Goal: Task Accomplishment & Management: Manage account settings

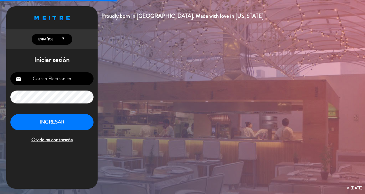
type input "[EMAIL_ADDRESS][DOMAIN_NAME]"
click at [79, 128] on button "INGRESAR" at bounding box center [51, 122] width 83 height 16
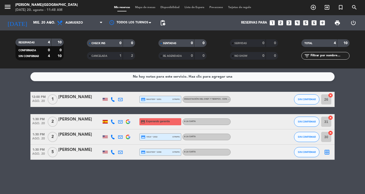
click at [355, 151] on bookings-row "12:00 PM [DATE] 1 [PERSON_NAME] credit_card master * 3351 stripe Degustación de…" at bounding box center [182, 126] width 365 height 68
click at [4, 5] on icon "menu" at bounding box center [8, 7] width 8 height 8
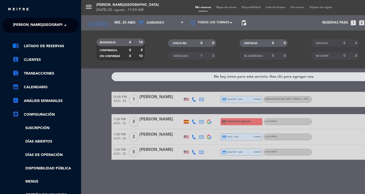
click at [62, 27] on span at bounding box center [66, 25] width 9 height 11
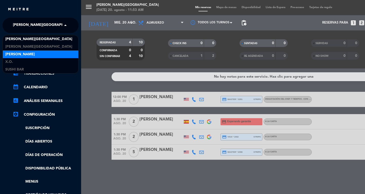
click at [35, 53] on div "[PERSON_NAME]" at bounding box center [41, 55] width 76 height 8
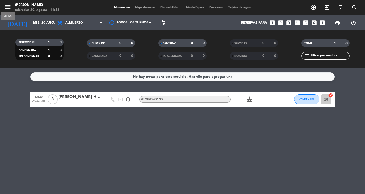
click at [10, 8] on icon "menu" at bounding box center [8, 7] width 8 height 8
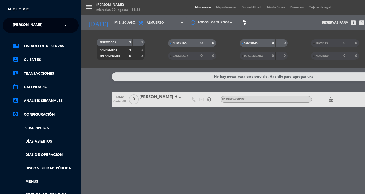
click at [66, 26] on span at bounding box center [66, 25] width 9 height 11
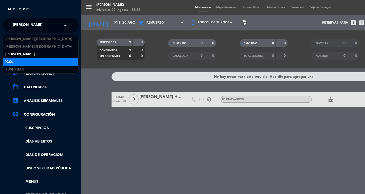
click at [27, 58] on div "X.O." at bounding box center [41, 62] width 76 height 8
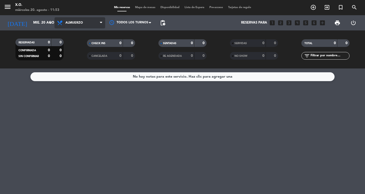
click at [102, 24] on icon at bounding box center [101, 23] width 2 height 4
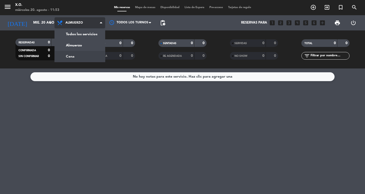
click at [90, 55] on div "menu X.O. [DATE] 20. agosto - 11:53 Mis reservas Mapa de mesas Disponibilidad L…" at bounding box center [182, 34] width 365 height 69
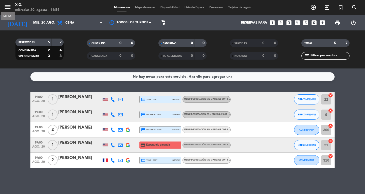
click at [7, 7] on icon "menu" at bounding box center [8, 7] width 8 height 8
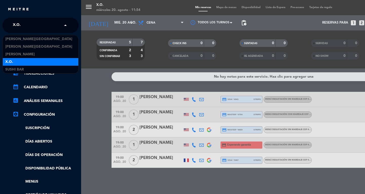
click at [62, 26] on span at bounding box center [66, 25] width 9 height 11
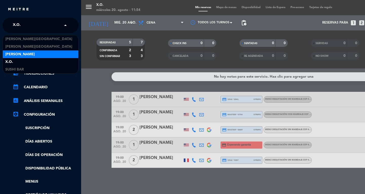
click at [34, 51] on div "[PERSON_NAME]" at bounding box center [41, 55] width 76 height 8
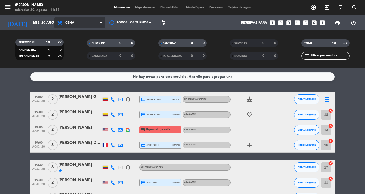
click at [99, 23] on span "Cena" at bounding box center [80, 22] width 51 height 11
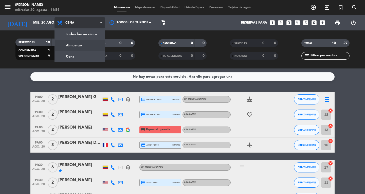
click at [99, 43] on div "menu Don Diablo [DATE] 20. agosto - 11:54 Mis reservas Mapa de mesas Disponibil…" at bounding box center [182, 34] width 365 height 69
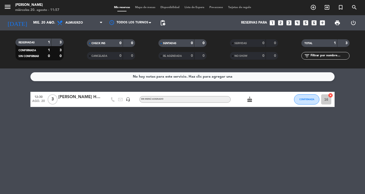
click at [5, 6] on icon "menu" at bounding box center [8, 7] width 8 height 8
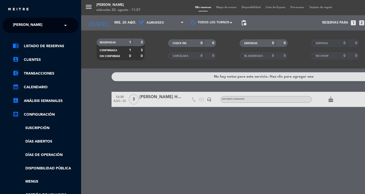
click at [64, 24] on span at bounding box center [66, 25] width 9 height 11
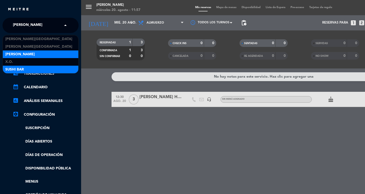
click at [32, 71] on div "SUSHI BAR" at bounding box center [41, 70] width 76 height 8
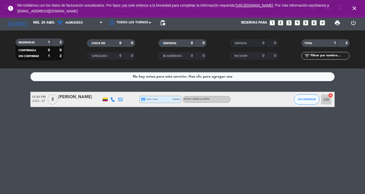
click at [355, 8] on icon "close" at bounding box center [355, 8] width 6 height 6
click at [355, 9] on icon "close" at bounding box center [355, 8] width 6 height 6
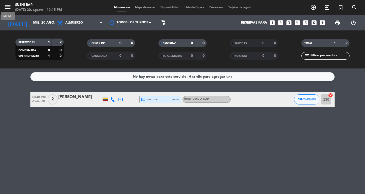
click at [11, 7] on icon "menu" at bounding box center [8, 7] width 8 height 8
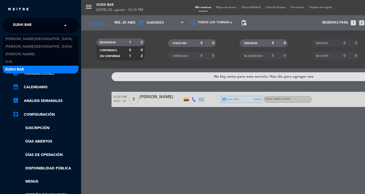
click at [66, 26] on span at bounding box center [66, 25] width 9 height 11
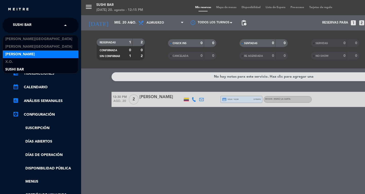
click at [31, 56] on div "[PERSON_NAME]" at bounding box center [41, 55] width 76 height 8
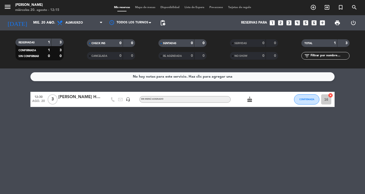
click at [145, 9] on span "Mapa de mesas" at bounding box center [145, 7] width 25 height 3
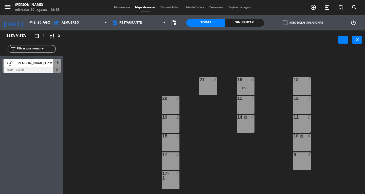
click at [300, 82] on div "13 2" at bounding box center [302, 79] width 18 height 5
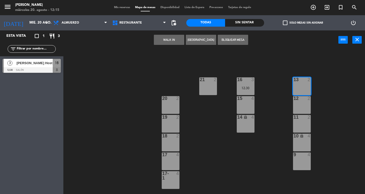
click at [168, 39] on button "WALK IN" at bounding box center [169, 40] width 30 height 10
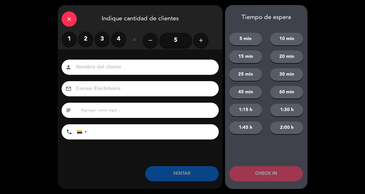
click at [71, 35] on label "1" at bounding box center [69, 38] width 15 height 15
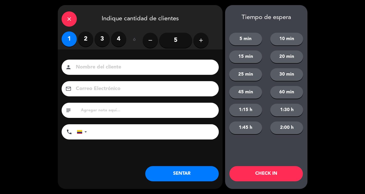
click at [90, 65] on input at bounding box center [143, 67] width 137 height 9
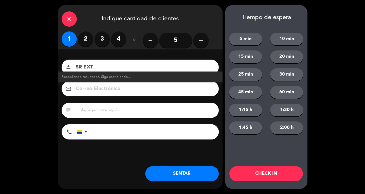
type input "SR EXT"
click at [177, 176] on button "SENTAR" at bounding box center [182, 173] width 74 height 15
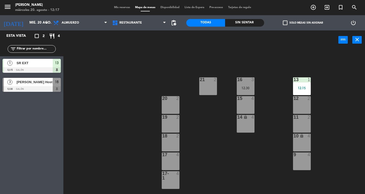
click at [120, 8] on span "Mis reservas" at bounding box center [122, 7] width 21 height 3
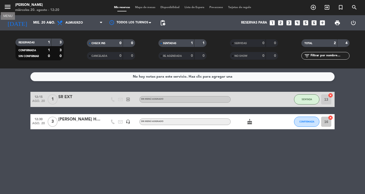
click at [9, 8] on icon "menu" at bounding box center [8, 7] width 8 height 8
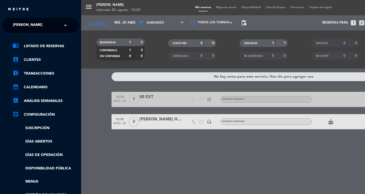
click at [66, 26] on span at bounding box center [66, 25] width 9 height 11
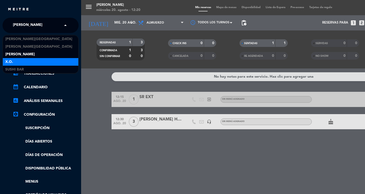
click at [51, 59] on div "X.O." at bounding box center [41, 62] width 76 height 8
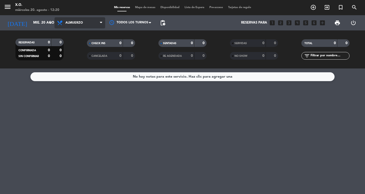
click at [99, 23] on span "Almuerzo" at bounding box center [80, 22] width 51 height 11
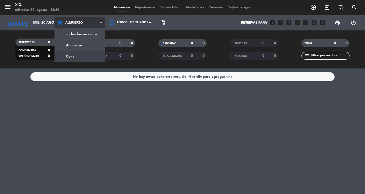
click at [88, 53] on div "menu X.O. [DATE] 20. agosto - 12:20 Mis reservas Mapa de mesas Disponibilidad L…" at bounding box center [182, 34] width 365 height 69
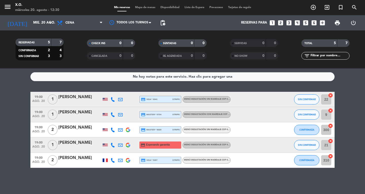
click at [274, 23] on icon "looks_one" at bounding box center [272, 23] width 7 height 7
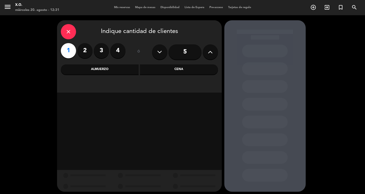
click at [153, 69] on div "Cena" at bounding box center [179, 69] width 78 height 10
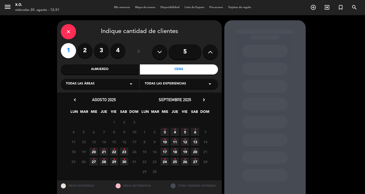
click at [70, 55] on label "1" at bounding box center [68, 50] width 15 height 15
click at [157, 57] on button at bounding box center [159, 51] width 15 height 15
click at [158, 51] on icon at bounding box center [159, 52] width 5 height 8
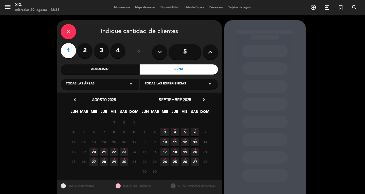
click at [210, 54] on icon at bounding box center [210, 52] width 5 height 8
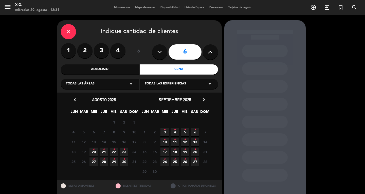
click at [159, 50] on icon at bounding box center [159, 52] width 5 height 8
type input "5"
click at [94, 150] on icon "•" at bounding box center [94, 149] width 2 height 8
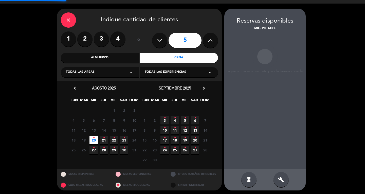
scroll to position [13, 0]
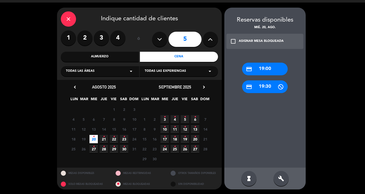
click at [69, 39] on label "1" at bounding box center [68, 37] width 15 height 15
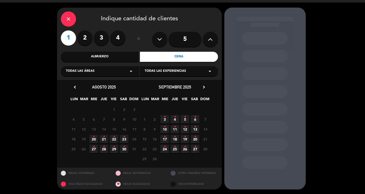
click at [95, 139] on span "20 •" at bounding box center [94, 139] width 8 height 8
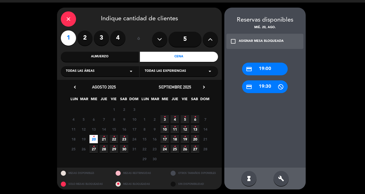
click at [272, 69] on div "credit_card 19:00" at bounding box center [265, 69] width 46 height 13
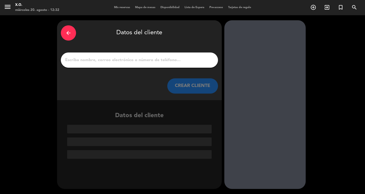
click at [150, 58] on input "1" at bounding box center [140, 60] width 150 height 7
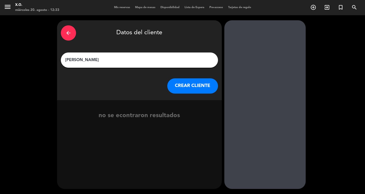
type input "[PERSON_NAME]"
click at [195, 89] on button "CREAR CLIENTE" at bounding box center [193, 85] width 51 height 15
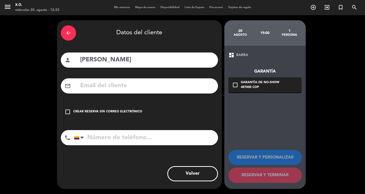
click at [70, 110] on icon "check_box_outline_blank" at bounding box center [68, 112] width 6 height 6
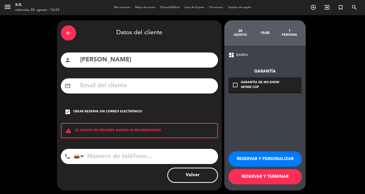
click at [246, 174] on button "RESERVAR Y TERMINAR" at bounding box center [266, 176] width 74 height 15
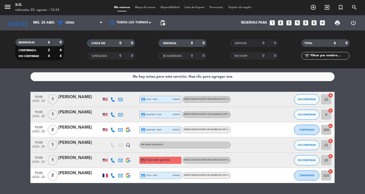
click at [103, 57] on span "CANCELADA" at bounding box center [100, 56] width 16 height 3
click at [9, 9] on icon "menu" at bounding box center [8, 7] width 8 height 8
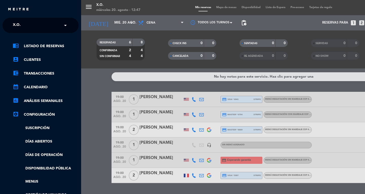
click at [68, 26] on span at bounding box center [66, 25] width 9 height 11
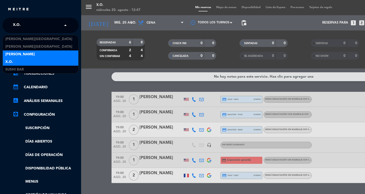
click at [38, 57] on div "[PERSON_NAME]" at bounding box center [41, 55] width 76 height 8
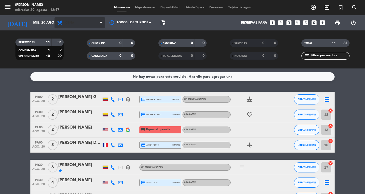
click at [104, 24] on span at bounding box center [102, 23] width 5 height 5
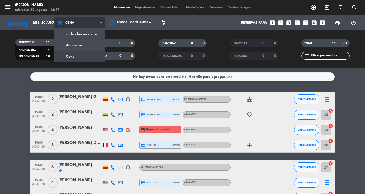
click at [98, 47] on div "menu Don Diablo [DATE] 20. agosto - 12:47 Mis reservas Mapa de mesas Disponibil…" at bounding box center [182, 34] width 365 height 69
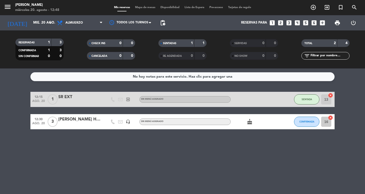
click at [144, 8] on span "Mapa de mesas" at bounding box center [145, 7] width 25 height 3
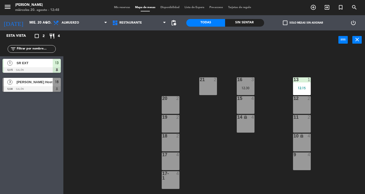
click at [245, 105] on div "15 4" at bounding box center [246, 105] width 18 height 18
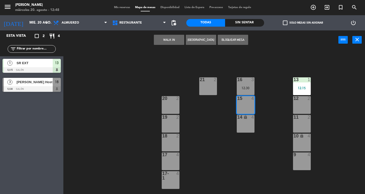
click at [165, 44] on button "WALK IN" at bounding box center [169, 40] width 30 height 10
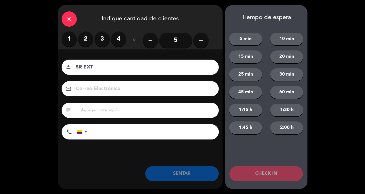
type input "SR EXT"
click at [82, 40] on label "2" at bounding box center [85, 38] width 15 height 15
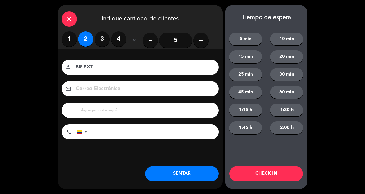
click at [199, 176] on button "SENTAR" at bounding box center [182, 173] width 74 height 15
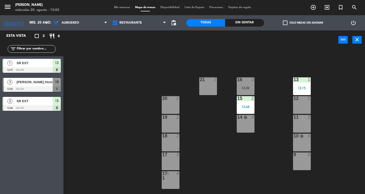
click at [118, 6] on span "Mis reservas" at bounding box center [122, 7] width 21 height 3
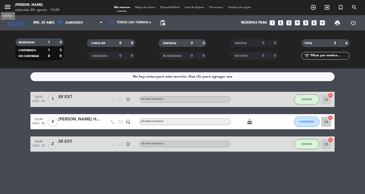
click at [8, 6] on icon "menu" at bounding box center [8, 7] width 8 height 8
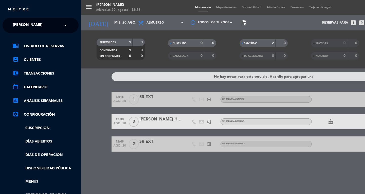
click at [65, 24] on span at bounding box center [66, 25] width 9 height 11
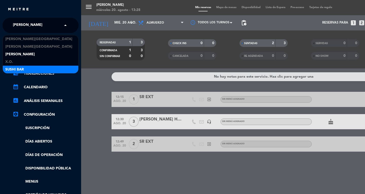
click at [34, 66] on div "SUSHI BAR" at bounding box center [41, 70] width 76 height 8
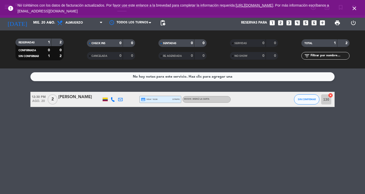
click at [355, 9] on icon "close" at bounding box center [355, 8] width 6 height 6
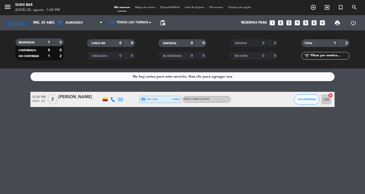
click at [135, 7] on span "Mapa de mesas" at bounding box center [145, 7] width 25 height 3
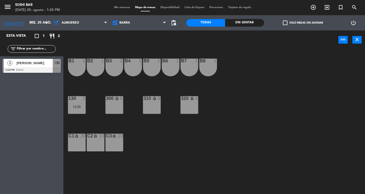
click at [73, 68] on div "B1 1" at bounding box center [77, 68] width 18 height 18
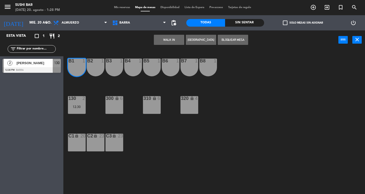
click at [170, 41] on button "WALK IN" at bounding box center [169, 40] width 30 height 10
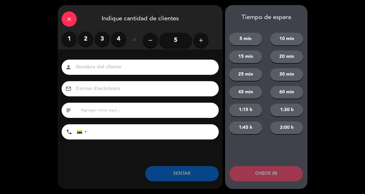
click at [87, 41] on label "2" at bounding box center [85, 38] width 15 height 15
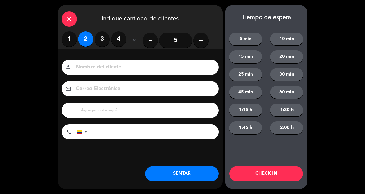
click at [92, 65] on input at bounding box center [143, 67] width 137 height 9
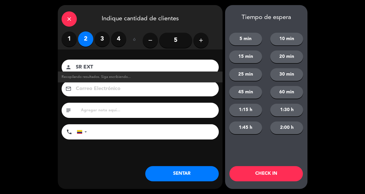
type input "SR EXT"
click at [182, 178] on button "SENTAR" at bounding box center [182, 173] width 74 height 15
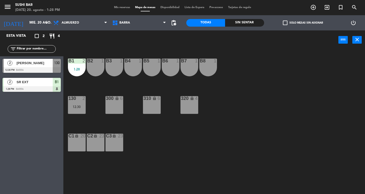
click at [124, 6] on span "Mis reservas" at bounding box center [122, 7] width 21 height 3
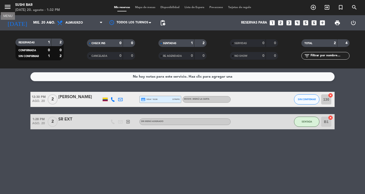
click at [7, 5] on icon "menu" at bounding box center [8, 7] width 8 height 8
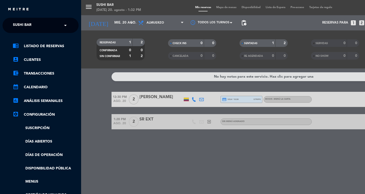
click at [66, 23] on span at bounding box center [66, 25] width 9 height 11
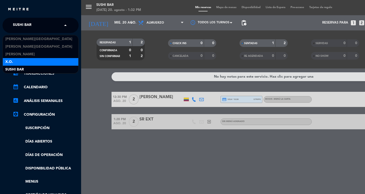
click at [47, 63] on div "X.O." at bounding box center [41, 62] width 76 height 8
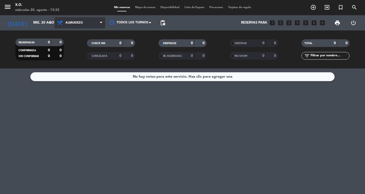
click at [102, 21] on icon at bounding box center [101, 23] width 2 height 4
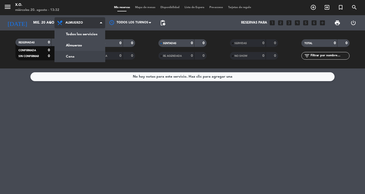
click at [90, 57] on div "menu X.O. [DATE] 20. agosto - 13:32 Mis reservas Mapa de mesas Disponibilidad L…" at bounding box center [182, 34] width 365 height 69
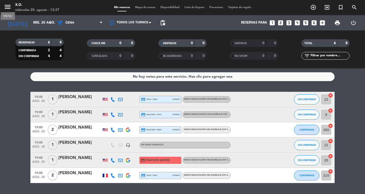
click at [7, 6] on icon "menu" at bounding box center [8, 7] width 8 height 8
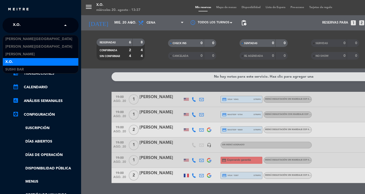
click at [60, 28] on input "text" at bounding box center [41, 25] width 62 height 11
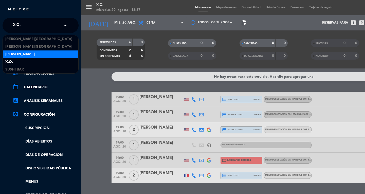
click at [49, 54] on div "[PERSON_NAME]" at bounding box center [41, 55] width 76 height 8
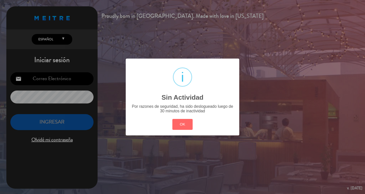
type input "[EMAIL_ADDRESS][DOMAIN_NAME]"
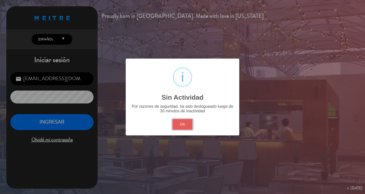
click at [181, 122] on button "OK" at bounding box center [183, 124] width 21 height 11
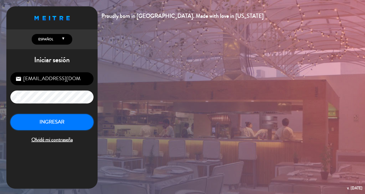
click at [47, 122] on button "INGRESAR" at bounding box center [51, 122] width 83 height 16
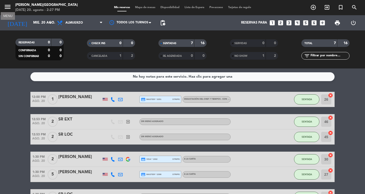
click at [9, 6] on icon "menu" at bounding box center [8, 7] width 8 height 8
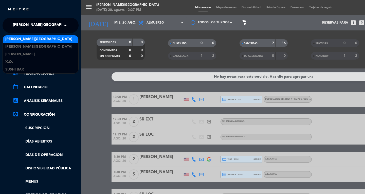
click at [64, 28] on span at bounding box center [66, 25] width 9 height 11
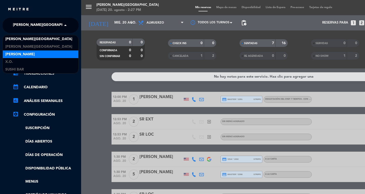
click at [62, 52] on div "[PERSON_NAME]" at bounding box center [41, 55] width 76 height 8
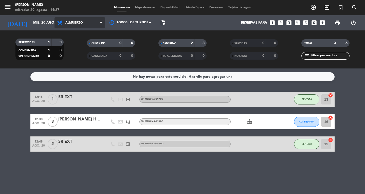
click at [99, 25] on span "Almuerzo" at bounding box center [80, 22] width 51 height 11
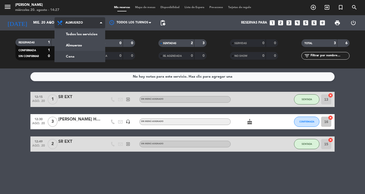
click at [92, 56] on div "menu Don Diablo [DATE] 20. agosto - 14:27 Mis reservas Mapa de mesas Disponibil…" at bounding box center [182, 34] width 365 height 69
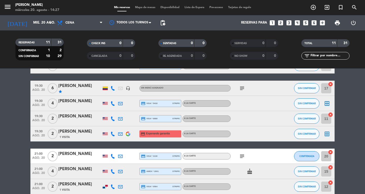
scroll to position [105, 0]
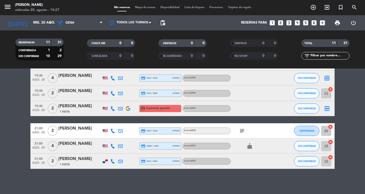
click at [53, 162] on span "2" at bounding box center [53, 161] width 10 height 10
click at [73, 162] on div "1 Visita" at bounding box center [79, 164] width 43 height 4
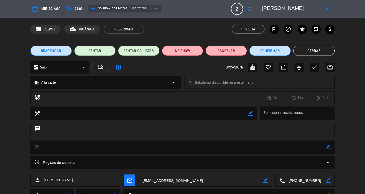
click at [240, 8] on span "2" at bounding box center [237, 9] width 12 height 12
click at [235, 12] on span "2" at bounding box center [237, 9] width 12 height 12
click at [208, 30] on div "confirmation_number CbzWc3 cloud_done ORGÁNICA RESERVADA 1 Visita outlined_flag…" at bounding box center [182, 29] width 305 height 9
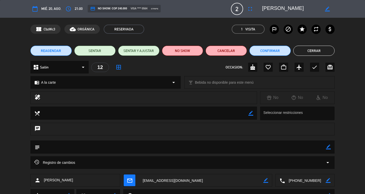
click at [329, 7] on icon "border_color" at bounding box center [327, 9] width 5 height 5
click at [327, 10] on icon at bounding box center [327, 9] width 5 height 5
click at [326, 9] on icon "border_color" at bounding box center [327, 9] width 5 height 5
click at [326, 9] on icon at bounding box center [327, 9] width 5 height 5
click at [237, 11] on span "2" at bounding box center [237, 9] width 12 height 12
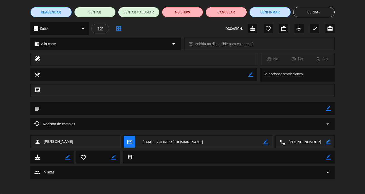
scroll to position [0, 0]
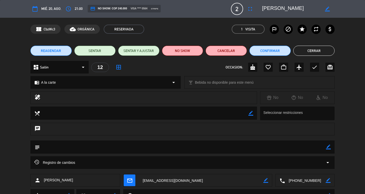
drag, startPoint x: 237, startPoint y: 6, endPoint x: 207, endPoint y: 35, distance: 41.5
click at [207, 35] on div "confirmation_number CbzWc3 cloud_done ORGÁNICA RESERVADA 1 Visita outlined_flag…" at bounding box center [182, 29] width 365 height 23
click at [84, 67] on icon "arrow_drop_down" at bounding box center [83, 67] width 6 height 6
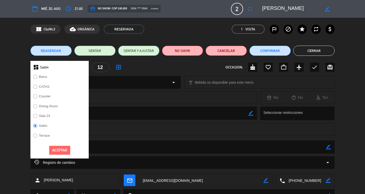
click at [145, 54] on button "SENTAR Y AJUSTAR" at bounding box center [138, 51] width 41 height 10
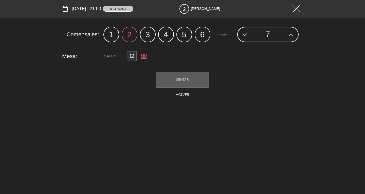
click at [185, 33] on label "5" at bounding box center [185, 35] width 16 height 16
click at [183, 37] on label "5" at bounding box center [185, 35] width 16 height 16
click at [181, 95] on button "Volver" at bounding box center [183, 95] width 19 height 8
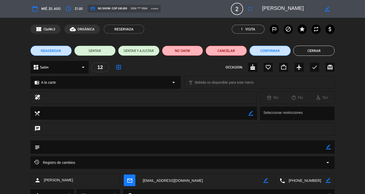
click at [99, 68] on div "12" at bounding box center [100, 67] width 18 height 9
click at [116, 66] on icon "border_all" at bounding box center [119, 67] width 6 height 6
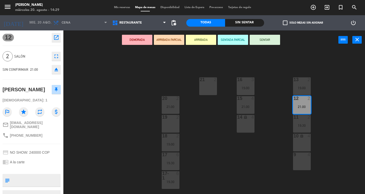
click at [5, 54] on span "2" at bounding box center [8, 56] width 10 height 10
click at [118, 7] on span "Mis reservas" at bounding box center [122, 7] width 21 height 3
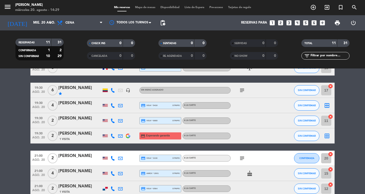
scroll to position [105, 0]
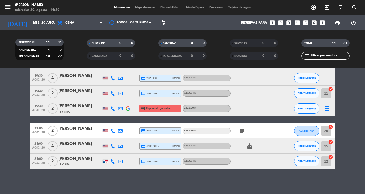
click at [75, 160] on div "[PERSON_NAME]" at bounding box center [79, 159] width 43 height 7
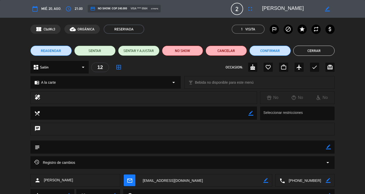
click at [237, 9] on span "2" at bounding box center [237, 9] width 12 height 12
click at [251, 9] on icon "fullscreen" at bounding box center [250, 9] width 6 height 6
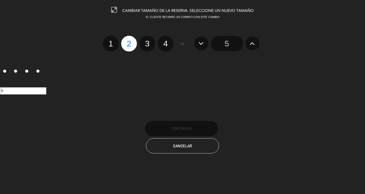
click at [234, 42] on input "5" at bounding box center [227, 43] width 32 height 15
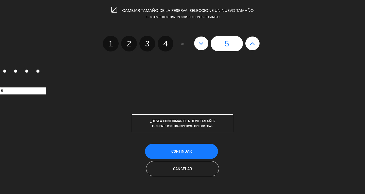
click at [208, 153] on button "Continuar" at bounding box center [181, 151] width 73 height 15
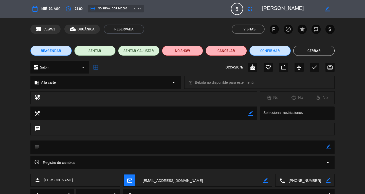
click at [314, 51] on button "Cerrar" at bounding box center [314, 51] width 41 height 10
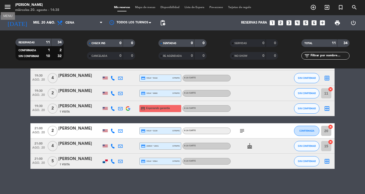
click at [8, 4] on icon "menu" at bounding box center [8, 7] width 8 height 8
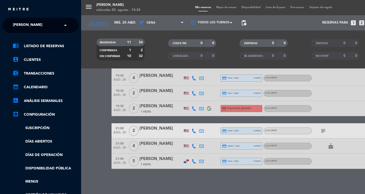
click at [157, 13] on div "menu Don Diablo [DATE] 20. agosto - 14:38 Mis reservas Mapa de mesas Disponibil…" at bounding box center [263, 97] width 365 height 194
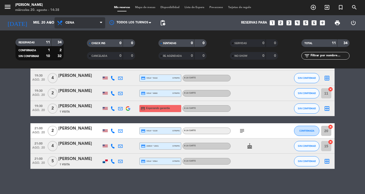
click at [102, 23] on icon at bounding box center [101, 23] width 2 height 4
click at [96, 43] on div "menu Don Diablo [DATE] 20. agosto - 14:38 Mis reservas Mapa de mesas Disponibil…" at bounding box center [182, 34] width 365 height 69
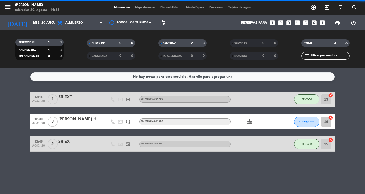
scroll to position [0, 0]
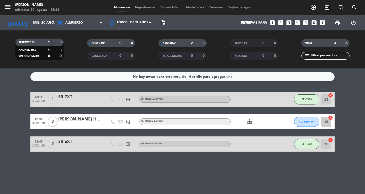
click at [141, 9] on div "Mis reservas Mapa de mesas Disponibilidad Lista de Espera Pre-acceso Tarjetas d…" at bounding box center [183, 7] width 142 height 5
click at [143, 9] on span "Mapa de mesas" at bounding box center [145, 7] width 25 height 3
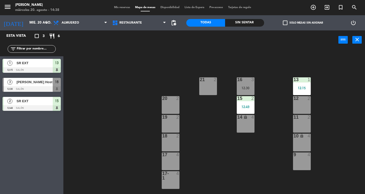
click at [304, 126] on div "11 2" at bounding box center [302, 124] width 18 height 18
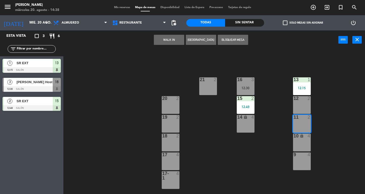
click at [302, 137] on icon "lock" at bounding box center [302, 136] width 4 height 4
click at [300, 126] on div "11 2" at bounding box center [302, 124] width 18 height 18
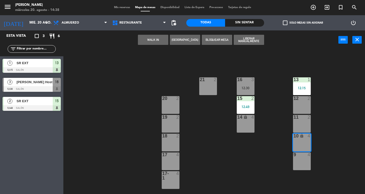
click at [159, 43] on button "WALK IN" at bounding box center [153, 40] width 30 height 10
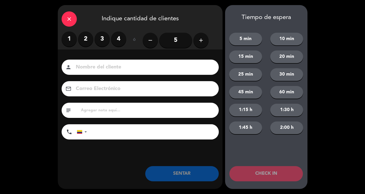
click at [102, 43] on label "3" at bounding box center [102, 38] width 15 height 15
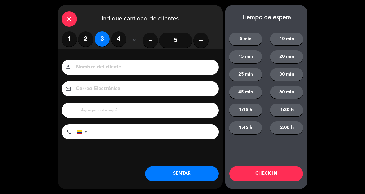
click at [95, 68] on input at bounding box center [143, 67] width 137 height 9
drag, startPoint x: 95, startPoint y: 68, endPoint x: 78, endPoint y: 82, distance: 21.4
click at [78, 82] on div "email" at bounding box center [140, 88] width 157 height 15
click at [80, 67] on input at bounding box center [143, 67] width 137 height 9
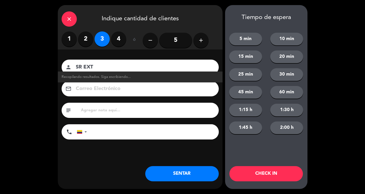
type input "SR EXT"
click at [165, 171] on button "SENTAR" at bounding box center [182, 173] width 74 height 15
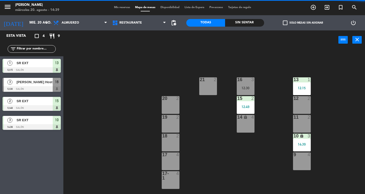
click at [250, 127] on div "14 lock 4" at bounding box center [246, 124] width 18 height 18
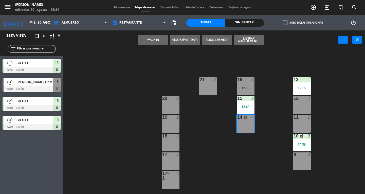
click at [151, 38] on button "WALK IN" at bounding box center [153, 40] width 30 height 10
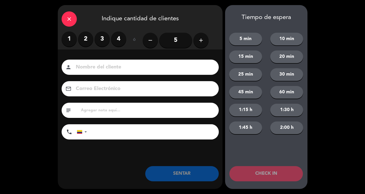
click at [85, 42] on label "2" at bounding box center [85, 38] width 15 height 15
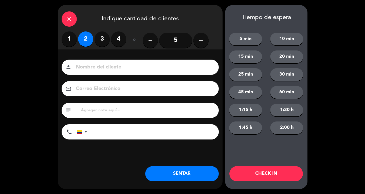
click at [91, 64] on input at bounding box center [143, 67] width 137 height 9
type input "SR LOC"
click at [166, 175] on button "SENTAR" at bounding box center [182, 173] width 74 height 15
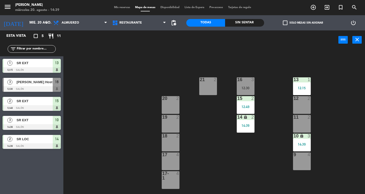
click at [112, 6] on div "Mis reservas Mapa de mesas Disponibilidad Lista de Espera Pre-acceso Tarjetas d…" at bounding box center [183, 7] width 142 height 5
click at [113, 6] on span "Mis reservas" at bounding box center [122, 7] width 21 height 3
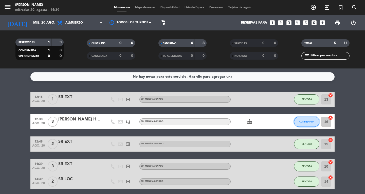
click at [312, 124] on button "CONFIRMADA" at bounding box center [306, 122] width 25 height 10
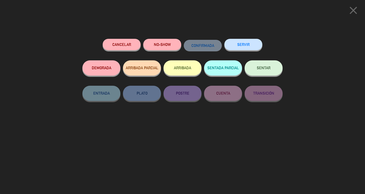
click at [265, 70] on span "SENTAR" at bounding box center [264, 68] width 14 height 4
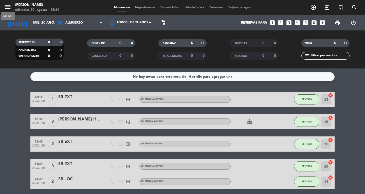
click at [7, 6] on icon "menu" at bounding box center [8, 7] width 8 height 8
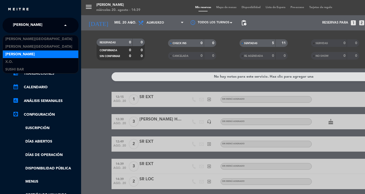
click at [65, 24] on span at bounding box center [66, 25] width 9 height 11
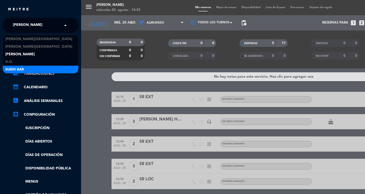
click at [30, 68] on div "SUSHI BAR" at bounding box center [41, 70] width 76 height 8
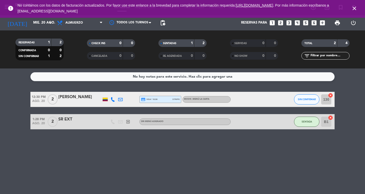
click at [354, 5] on icon "close" at bounding box center [355, 8] width 6 height 6
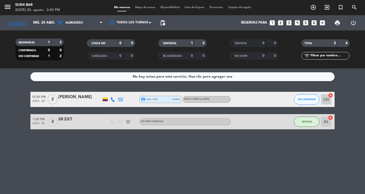
click at [4, 4] on div "menu SUSHI BAR [DATE] 20. agosto - 2:40 PM" at bounding box center [45, 8] width 91 height 12
click at [99, 22] on span "Almuerzo" at bounding box center [80, 22] width 51 height 11
click at [92, 55] on div "menu SUSHI BAR [DATE] 20. agosto - 2:40 PM Mis reservas Mapa de mesas Disponibi…" at bounding box center [182, 34] width 365 height 69
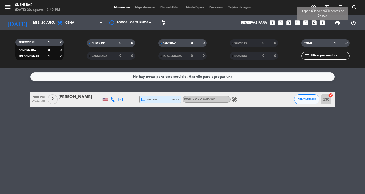
click at [322, 23] on icon "add_box" at bounding box center [323, 23] width 7 height 7
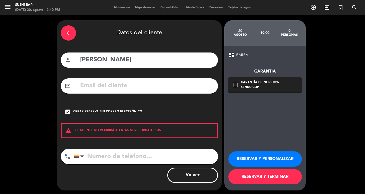
click at [139, 56] on input "[PERSON_NAME]" at bounding box center [147, 60] width 135 height 10
type input "i"
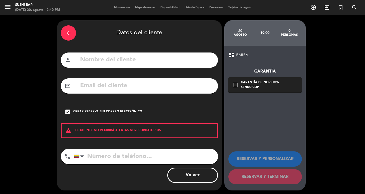
click at [71, 33] on icon "arrow_back" at bounding box center [68, 33] width 6 height 6
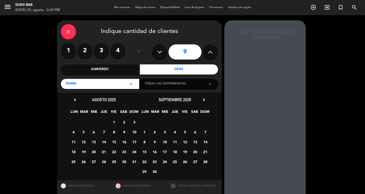
click at [157, 54] on button at bounding box center [159, 51] width 15 height 15
type input "8"
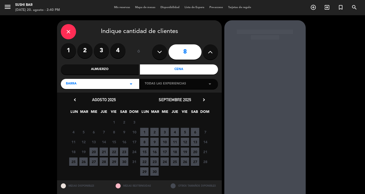
click at [95, 151] on span "20" at bounding box center [94, 152] width 8 height 8
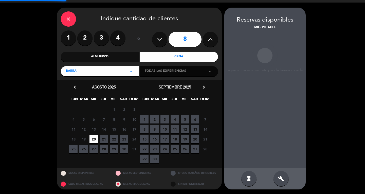
scroll to position [13, 0]
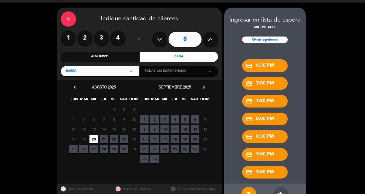
click at [265, 96] on div "credit_card 7:30 PM" at bounding box center [265, 101] width 46 height 13
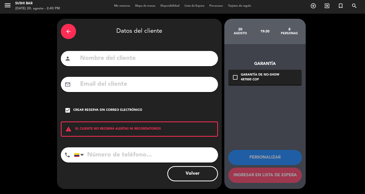
scroll to position [2, 0]
click at [109, 59] on input "text" at bounding box center [147, 58] width 135 height 10
paste input "[PERSON_NAME] Place"
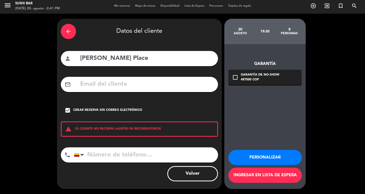
type input "[PERSON_NAME] Place"
click at [119, 163] on div "phone [GEOGRAPHIC_DATA] +1 [GEOGRAPHIC_DATA] +44 [GEOGRAPHIC_DATA] ([GEOGRAPHIC…" at bounding box center [139, 156] width 157 height 19
click at [119, 151] on input "tel" at bounding box center [146, 154] width 144 height 15
paste input "8135286373‬"
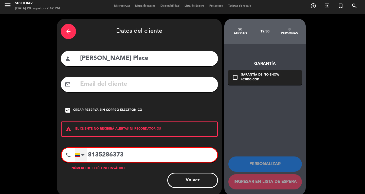
type input "8135286373‬"
click at [82, 155] on div at bounding box center [83, 155] width 4 height 6
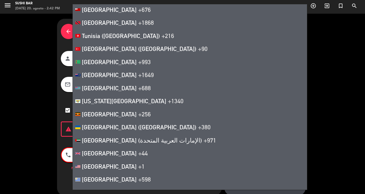
scroll to position [2924, 0]
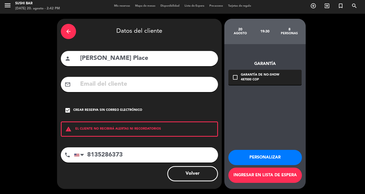
click at [68, 111] on icon "check_box" at bounding box center [68, 110] width 6 height 6
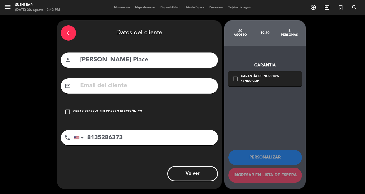
click at [68, 111] on icon "check_box_outline_blank" at bounding box center [68, 112] width 6 height 6
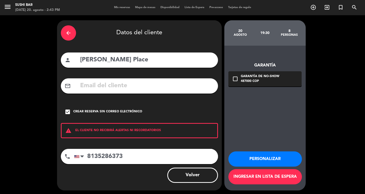
click at [266, 30] on div "19:30" at bounding box center [265, 33] width 25 height 18
click at [259, 159] on button "Personalizar" at bounding box center [266, 159] width 74 height 15
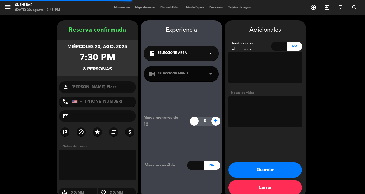
scroll to position [9, 0]
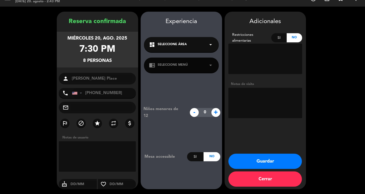
click at [264, 162] on button "Guardar" at bounding box center [266, 161] width 74 height 15
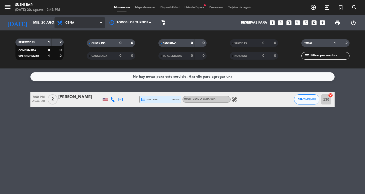
click at [101, 22] on icon at bounding box center [101, 23] width 2 height 4
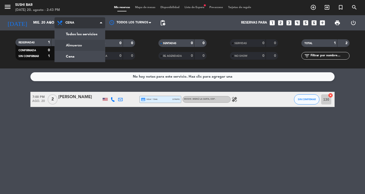
click at [96, 47] on div "menu SUSHI BAR [DATE] 20. agosto - 2:43 PM Mis reservas Mapa de mesas Disponibi…" at bounding box center [182, 34] width 365 height 69
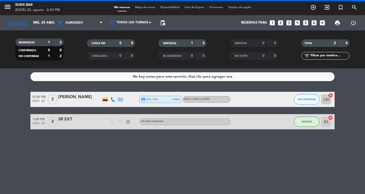
click at [96, 47] on div "CHECK INS 0 0" at bounding box center [111, 45] width 72 height 13
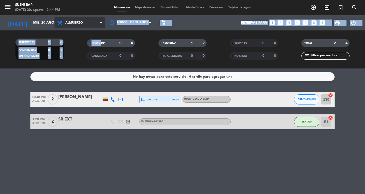
drag, startPoint x: 96, startPoint y: 47, endPoint x: 102, endPoint y: 24, distance: 23.9
click at [102, 24] on div "menu SUSHI BAR [DATE] 20. agosto - 2:44 PM Mis reservas Mapa de mesas Disponibi…" at bounding box center [182, 34] width 365 height 69
click at [102, 21] on icon at bounding box center [101, 23] width 2 height 4
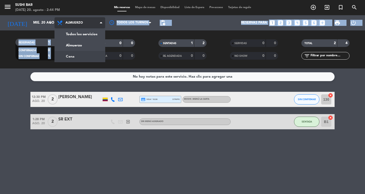
click at [94, 53] on div "menu SUSHI BAR [DATE] 20. agosto - 2:44 PM Mis reservas Mapa de mesas Disponibi…" at bounding box center [182, 34] width 365 height 69
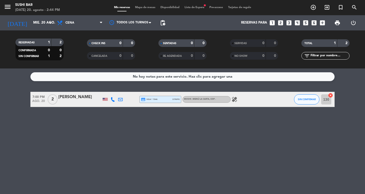
click at [144, 155] on div "No hay notas para este servicio. Haz clic para agregar una 7:00 PM [DATE] 2 [PE…" at bounding box center [182, 132] width 365 height 126
click at [196, 8] on span "Lista de Espera fiber_manual_record" at bounding box center [194, 7] width 25 height 3
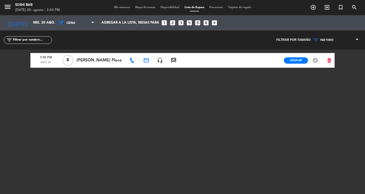
click at [301, 64] on div "Asignar EN ESPERA offline_bolt" at bounding box center [302, 60] width 44 height 15
click at [299, 61] on span "Asignar" at bounding box center [296, 60] width 12 height 4
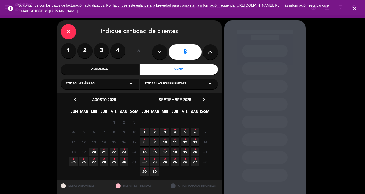
click at [356, 9] on icon "close" at bounding box center [355, 8] width 6 height 6
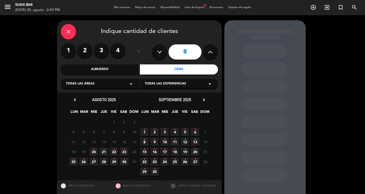
click at [95, 154] on span "20 •" at bounding box center [94, 152] width 8 height 8
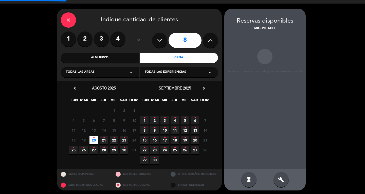
scroll to position [13, 0]
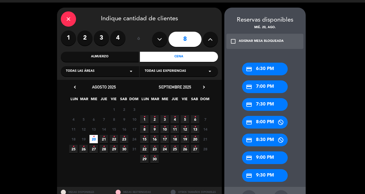
click at [266, 122] on div "credit_card 8:00 PM" at bounding box center [265, 122] width 46 height 13
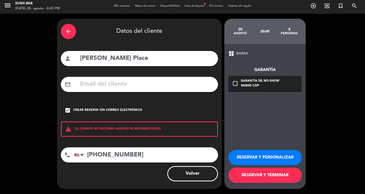
scroll to position [2, 0]
click at [266, 122] on div "dashboard BARRA Garantía check_box_outline_blank Garantía de no-show 960000 COP…" at bounding box center [265, 116] width 81 height 145
click at [267, 177] on button "RESERVAR Y TERMINAR" at bounding box center [266, 175] width 74 height 15
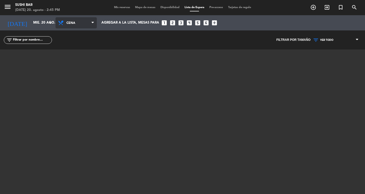
click at [94, 24] on icon at bounding box center [93, 23] width 2 height 4
click at [84, 58] on div "menu SUSHI BAR [DATE] 20. agosto - 2:45 PM Mis reservas Mapa de mesas Disponibi…" at bounding box center [182, 97] width 365 height 194
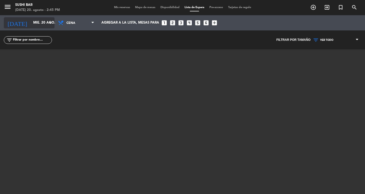
click at [52, 23] on icon "arrow_drop_down" at bounding box center [50, 23] width 6 height 6
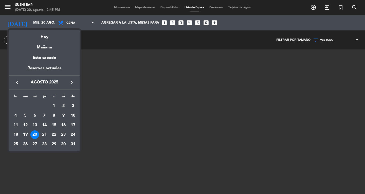
click at [124, 96] on div at bounding box center [182, 97] width 365 height 194
